Goal: Transaction & Acquisition: Purchase product/service

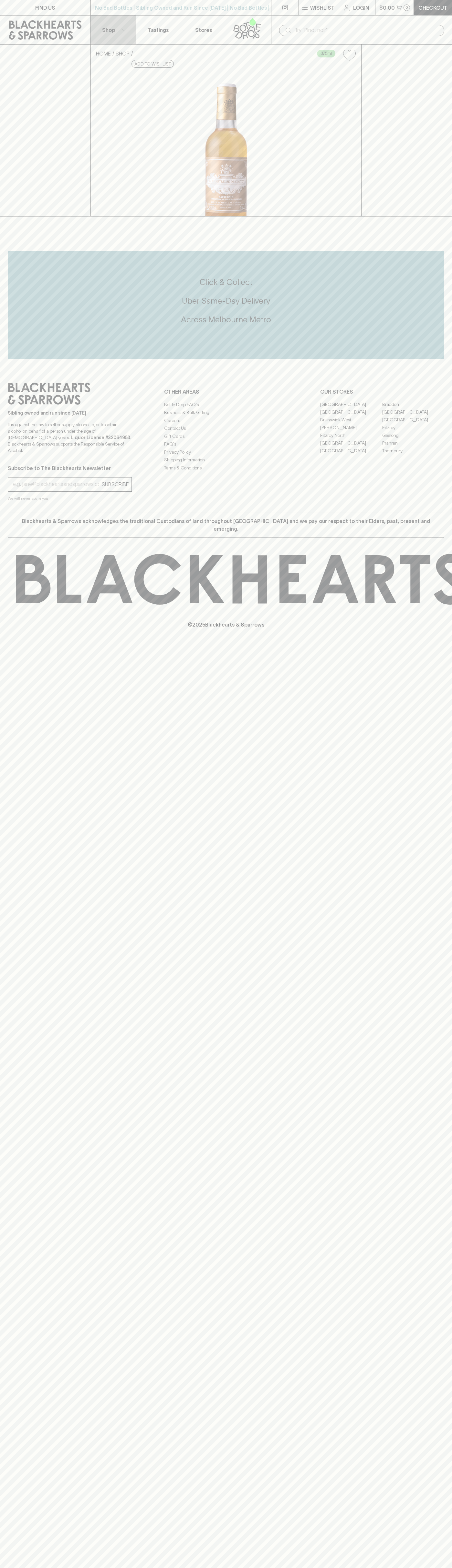
click at [130, 29] on button "Shop" at bounding box center [113, 29] width 45 height 29
click at [175, 1567] on html "FIND US | No Bad Bottles | Sibling Owned and Run Since [DATE] | No Bad Bottles …" at bounding box center [226, 784] width 452 height 1568
click at [7, 458] on div at bounding box center [226, 784] width 452 height 1568
